Goal: Task Accomplishment & Management: Manage account settings

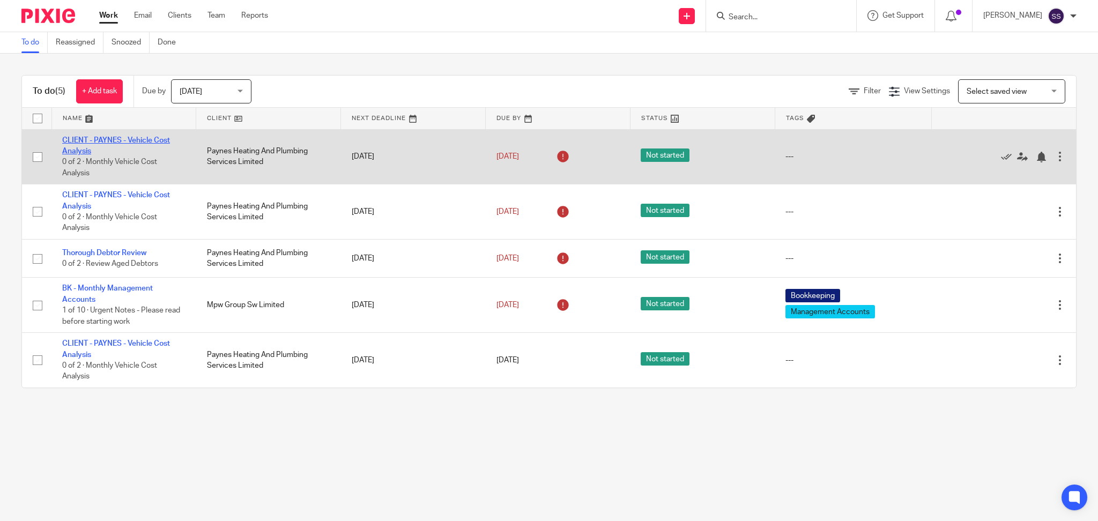
click at [102, 138] on link "CLIENT - PAYNES - Vehicle Cost Analysis" at bounding box center [116, 146] width 108 height 18
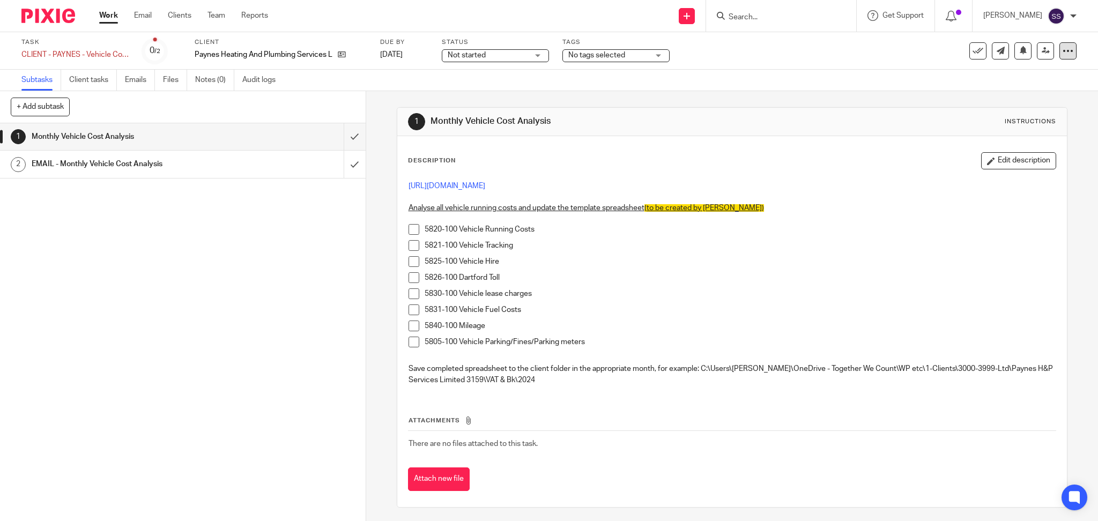
click at [1065, 47] on div at bounding box center [1067, 50] width 17 height 17
click at [517, 61] on div "Not started Not started" at bounding box center [495, 55] width 107 height 13
click at [575, 90] on div "Subtasks Client tasks Emails Files Notes (0) Audit logs" at bounding box center [549, 80] width 1098 height 21
click at [646, 55] on span "No tags selected" at bounding box center [608, 55] width 80 height 11
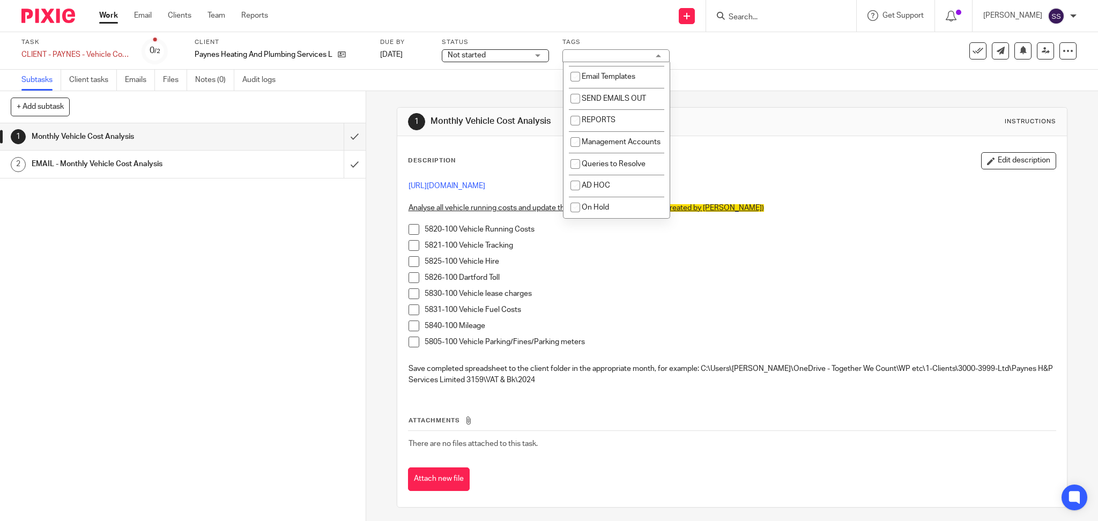
scroll to position [288, 0]
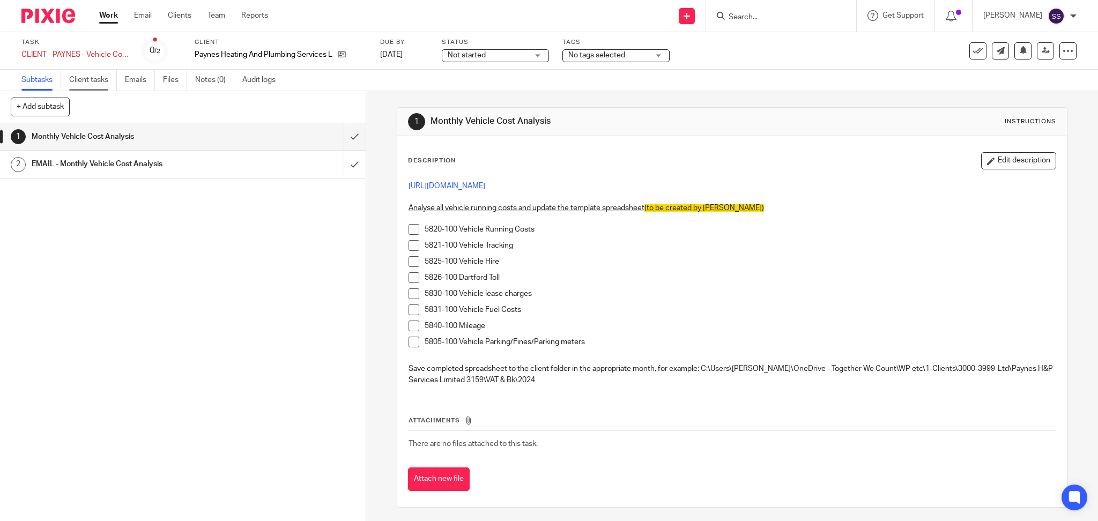
click at [107, 87] on link "Client tasks" at bounding box center [93, 80] width 48 height 21
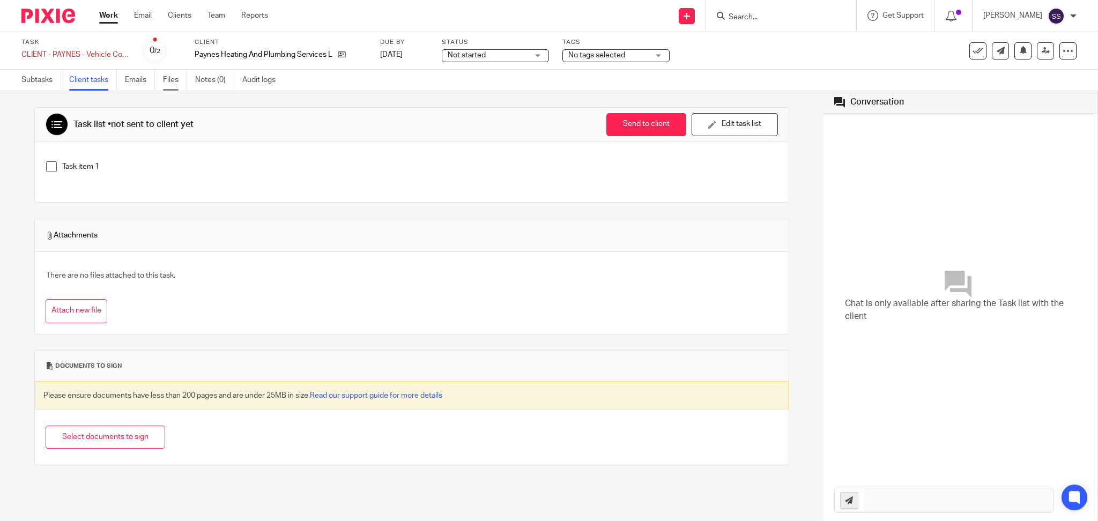
click at [179, 78] on link "Files" at bounding box center [175, 80] width 24 height 21
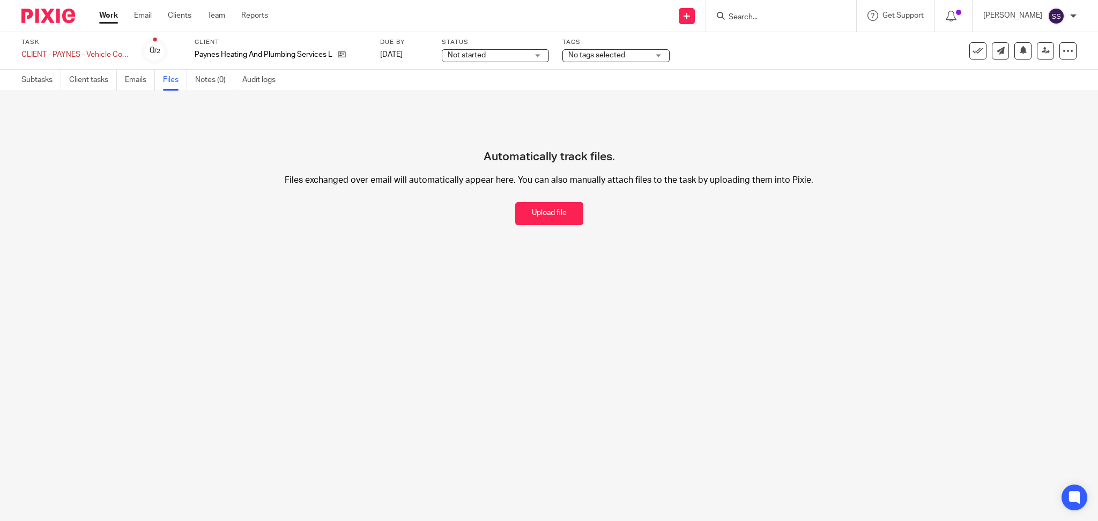
click at [224, 78] on link "Notes (0)" at bounding box center [214, 80] width 39 height 21
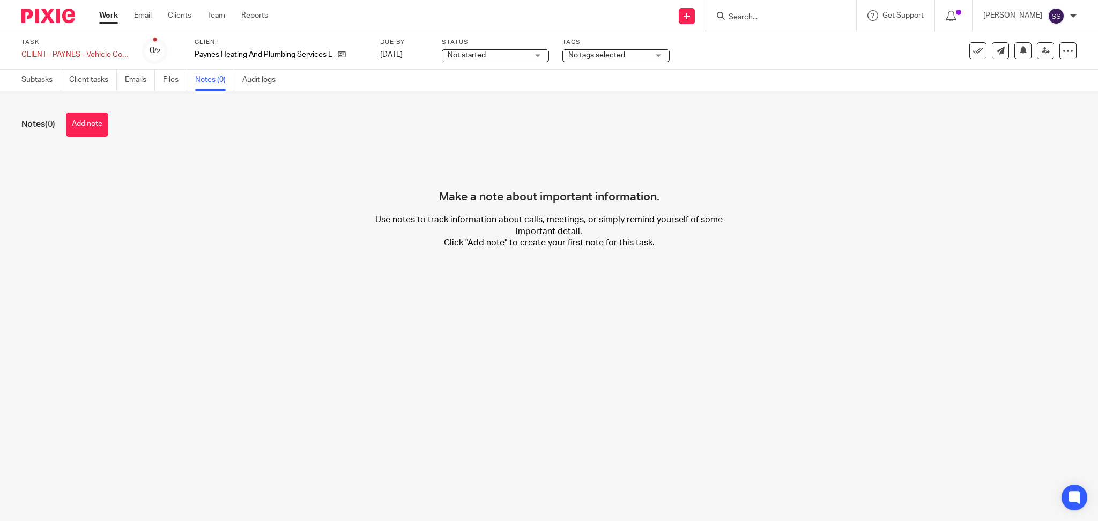
click at [262, 80] on link "Audit logs" at bounding box center [262, 80] width 41 height 21
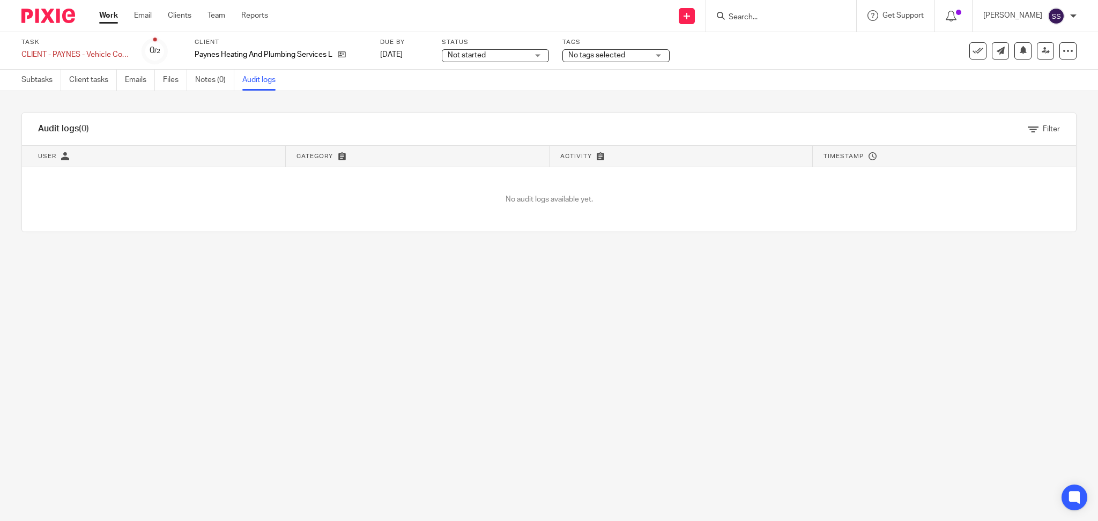
click at [113, 21] on link "Work" at bounding box center [108, 15] width 19 height 11
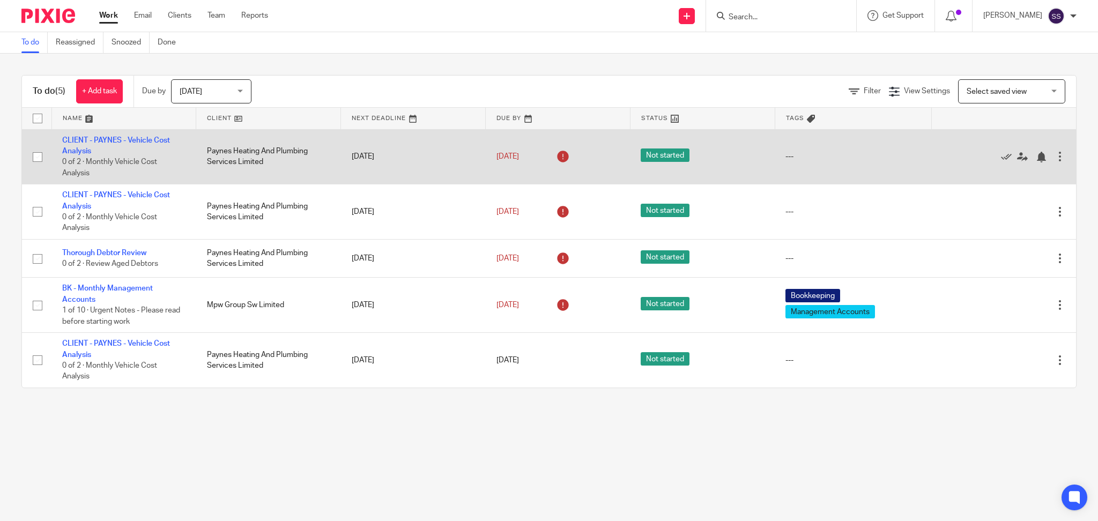
click at [1054, 156] on div at bounding box center [1059, 156] width 11 height 11
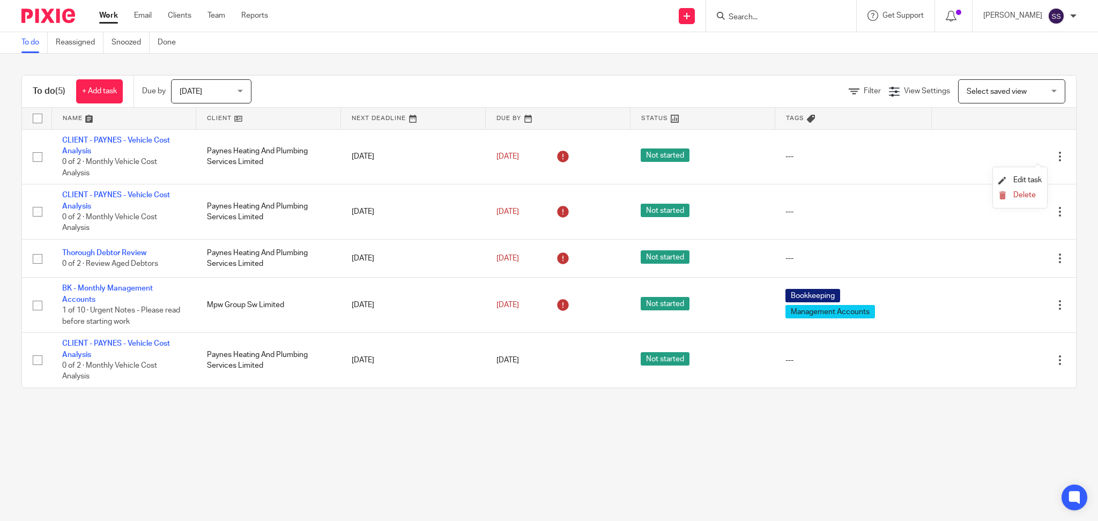
click at [1061, 121] on div "To do (5) + Add task Due by Today Today Today Tomorrow This week Next week This…" at bounding box center [549, 232] width 1098 height 356
click at [228, 83] on span "Today" at bounding box center [208, 91] width 57 height 23
click at [315, 69] on div "To do (5) + Add task Due by Today Today Today Tomorrow This week Next week This…" at bounding box center [549, 232] width 1098 height 356
click at [108, 88] on link "+ Add task" at bounding box center [99, 91] width 47 height 24
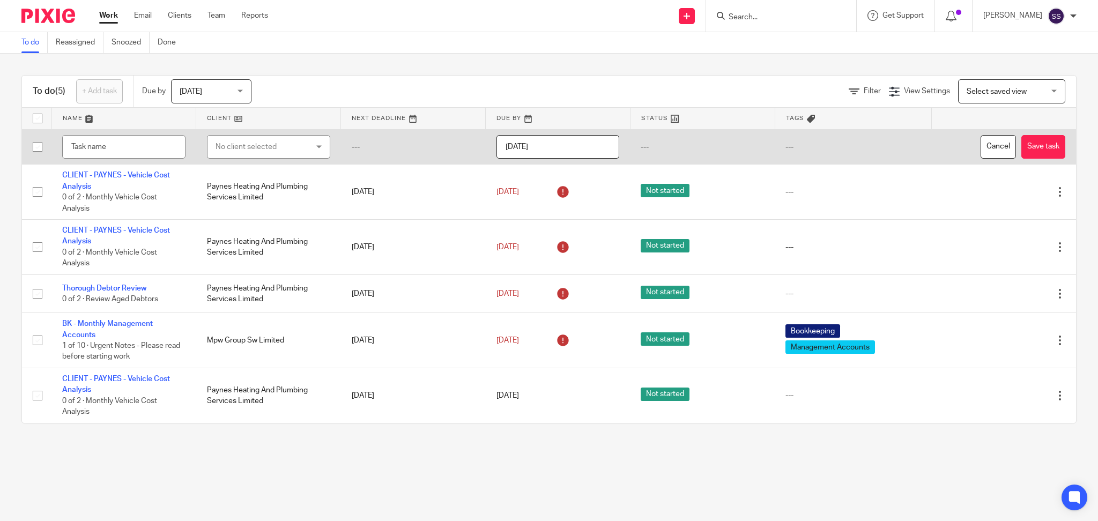
click at [265, 150] on div "No client selected" at bounding box center [261, 147] width 91 height 23
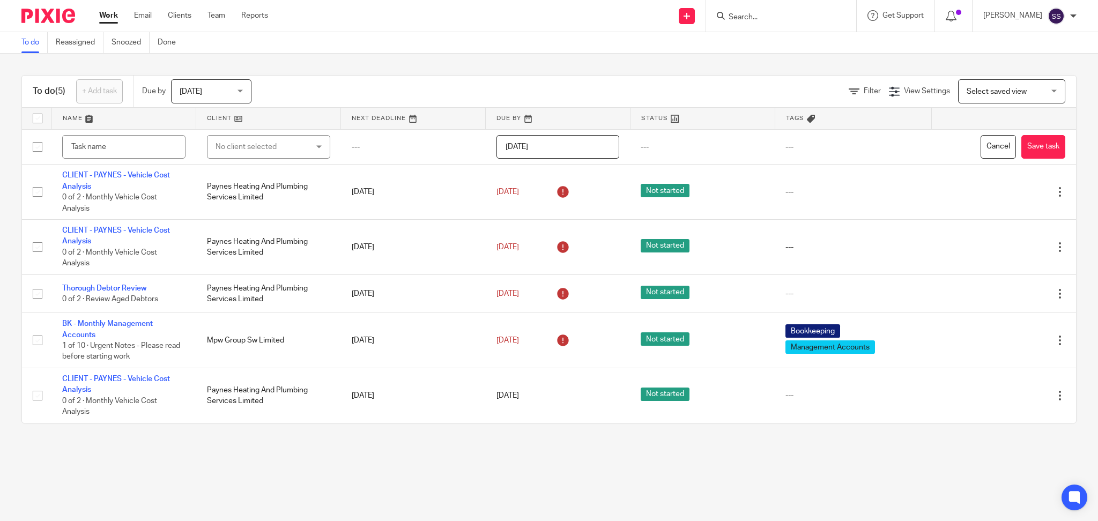
click at [458, 75] on div "To do (5) + Add task Due by Today Today Today Tomorrow This week Next week This…" at bounding box center [548, 249] width 1055 height 348
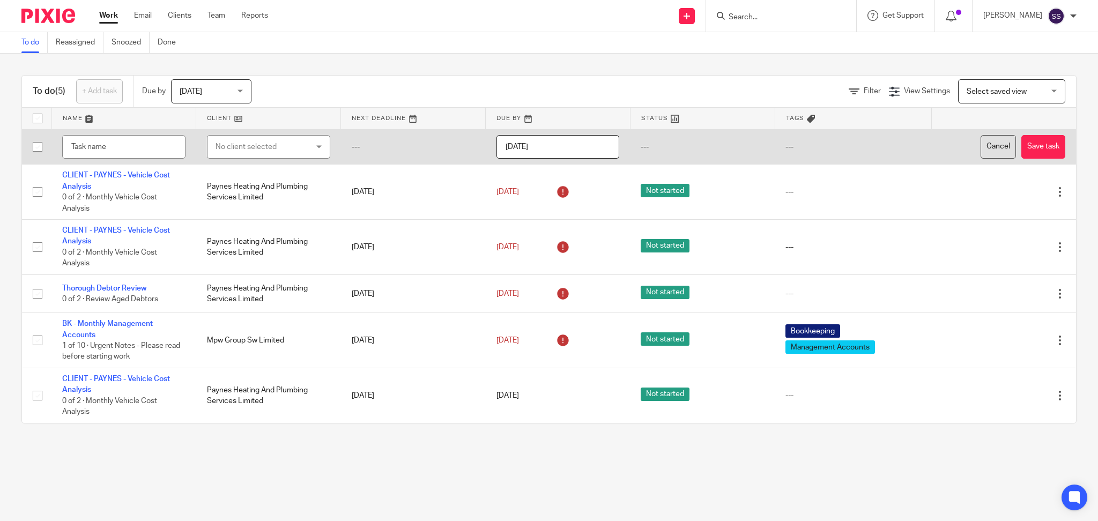
click at [981, 145] on button "Cancel" at bounding box center [998, 147] width 35 height 24
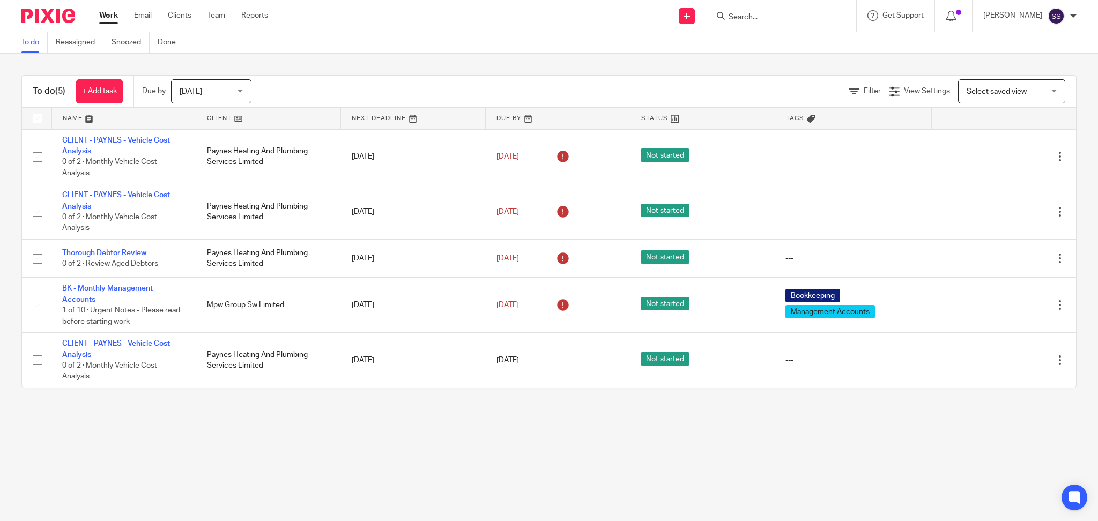
click at [979, 94] on span "Select saved view" at bounding box center [997, 92] width 60 height 8
click at [721, 54] on div "To do (5) + Add task Due by Today Today Today Tomorrow This week Next week This…" at bounding box center [549, 232] width 1098 height 356
click at [690, 20] on link at bounding box center [687, 16] width 16 height 16
click at [688, 63] on link "Create task" at bounding box center [693, 66] width 75 height 16
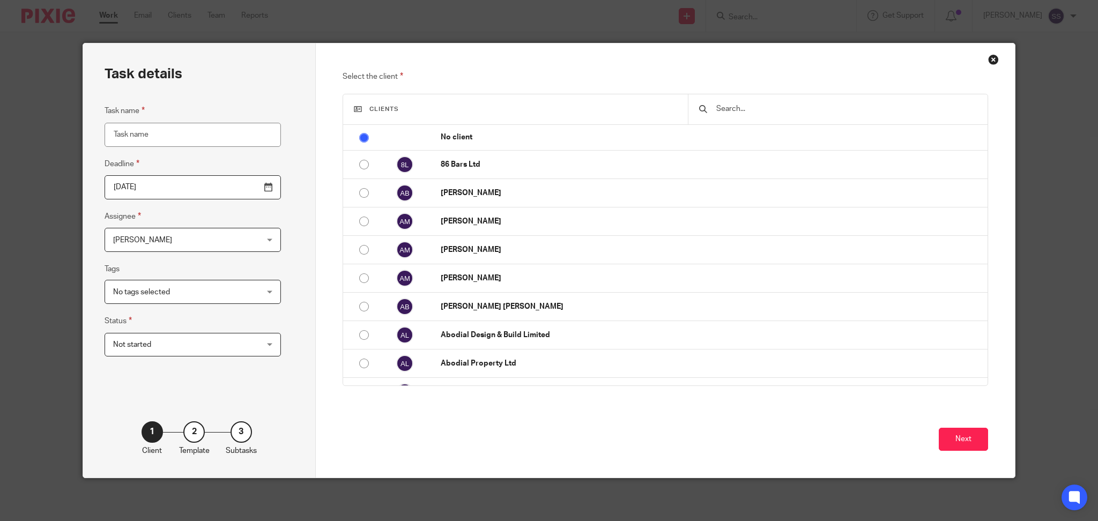
click at [183, 132] on input "Task name" at bounding box center [193, 135] width 176 height 24
click at [150, 295] on span "No tags selected" at bounding box center [141, 292] width 57 height 8
click at [283, 232] on div "Task details Task name Deadline 2025-08-21 Assignee Shivani Sharma Shivani Shar…" at bounding box center [199, 260] width 233 height 434
click at [231, 433] on div "3" at bounding box center [241, 431] width 21 height 21
click at [988, 54] on div "Close this dialog window" at bounding box center [993, 59] width 11 height 11
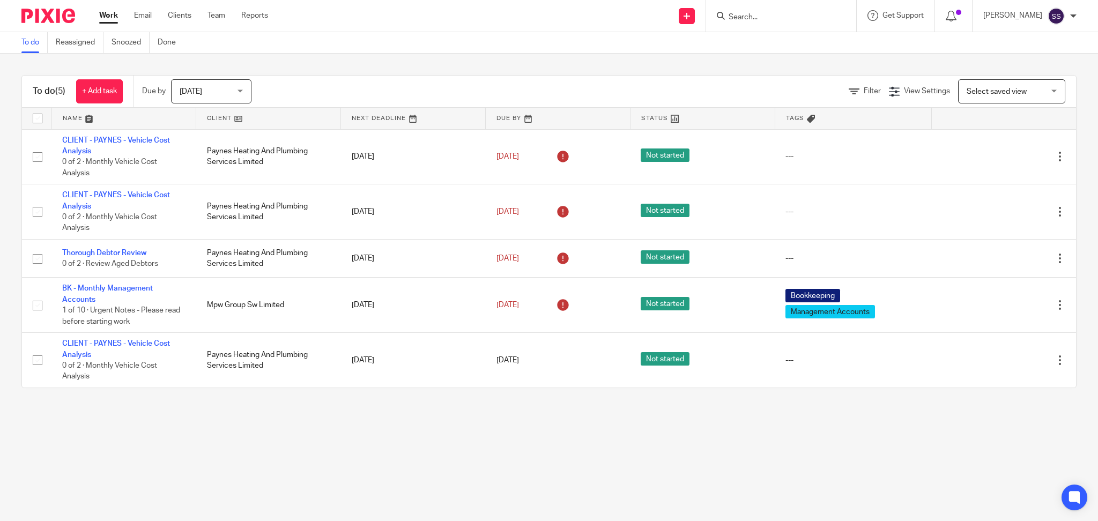
click at [148, 21] on div "Work Email Clients Team Reports Work Email Clients Team Reports Settings" at bounding box center [186, 16] width 196 height 32
click at [142, 16] on link "Email" at bounding box center [143, 15] width 18 height 11
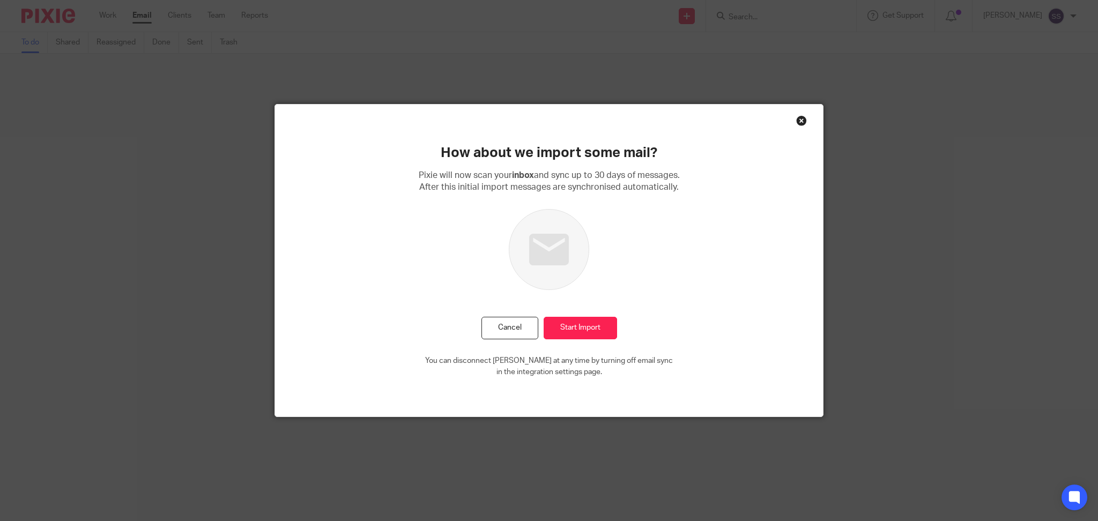
click at [797, 118] on div "Close this dialog window" at bounding box center [801, 120] width 11 height 11
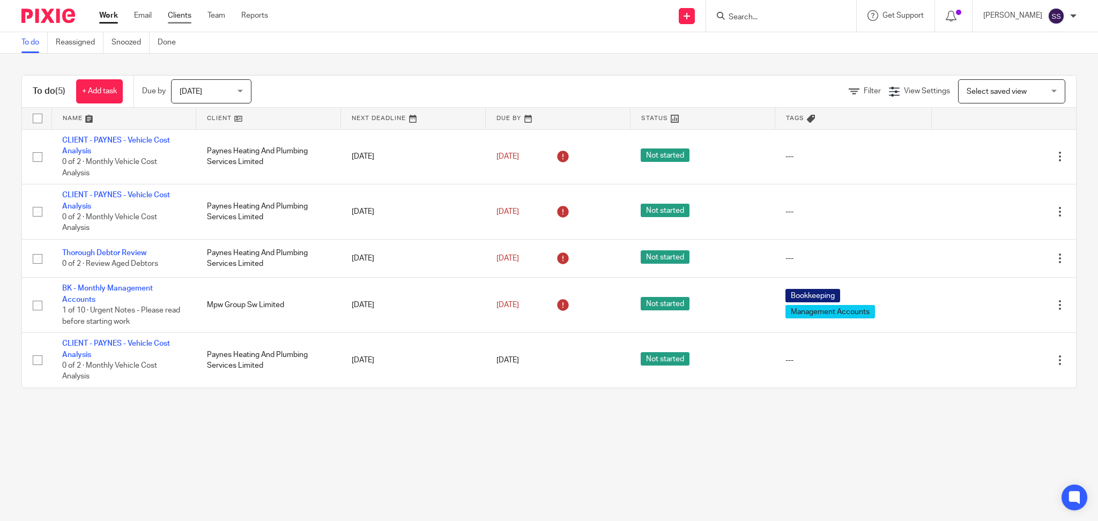
click at [179, 11] on link "Clients" at bounding box center [180, 15] width 24 height 11
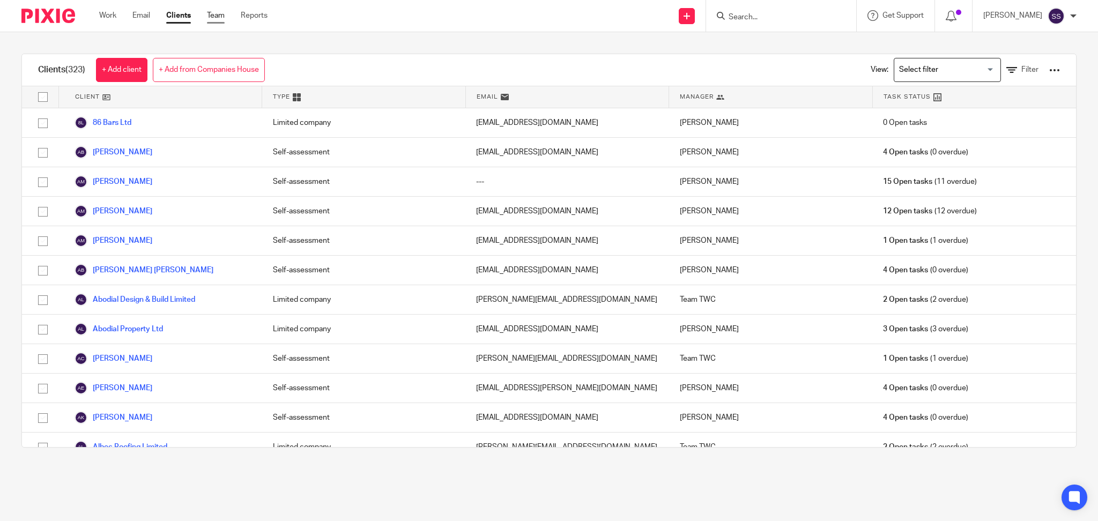
click at [216, 16] on link "Team" at bounding box center [216, 15] width 18 height 11
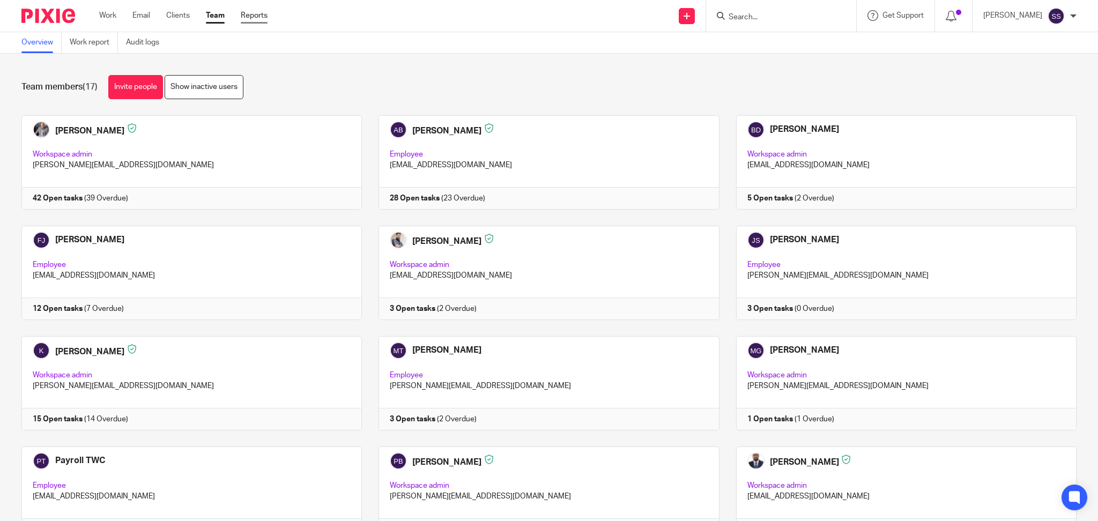
click at [254, 18] on link "Reports" at bounding box center [254, 15] width 27 height 11
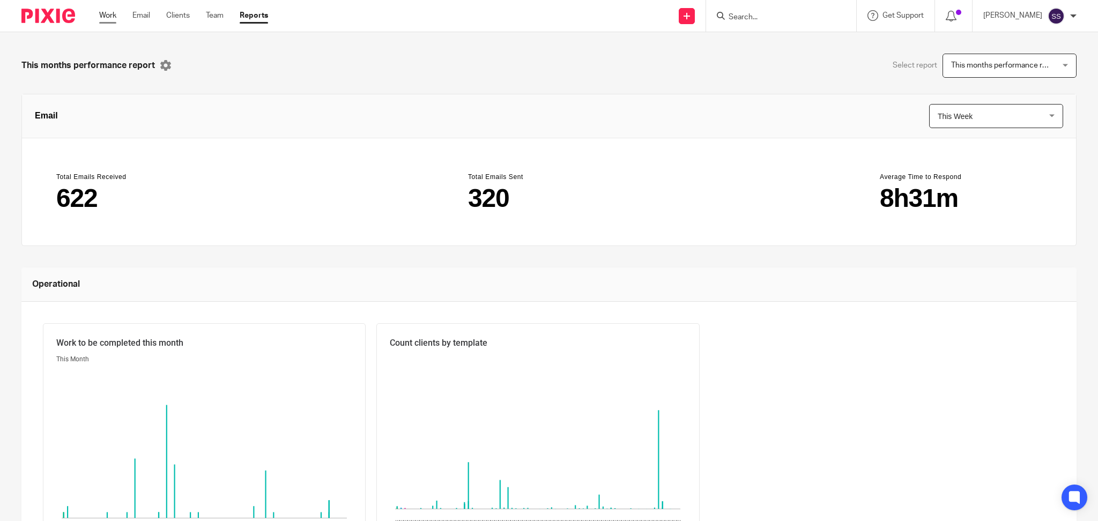
click at [106, 12] on link "Work" at bounding box center [107, 15] width 17 height 11
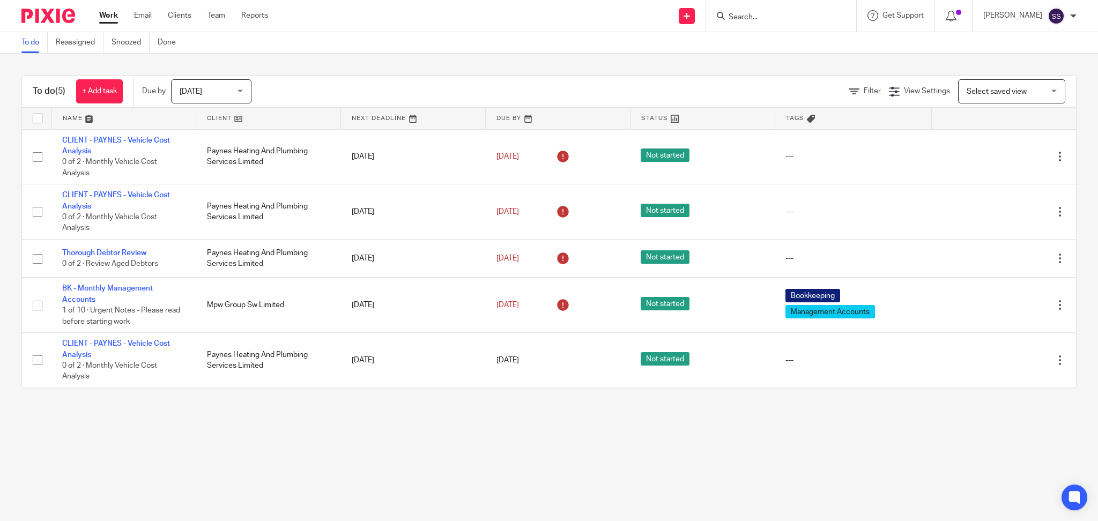
click at [204, 460] on main "To do Reassigned Snoozed Done To do (5) + Add task Due by [DATE] [DATE] [DATE] …" at bounding box center [549, 260] width 1098 height 521
